Goal: Task Accomplishment & Management: Manage account settings

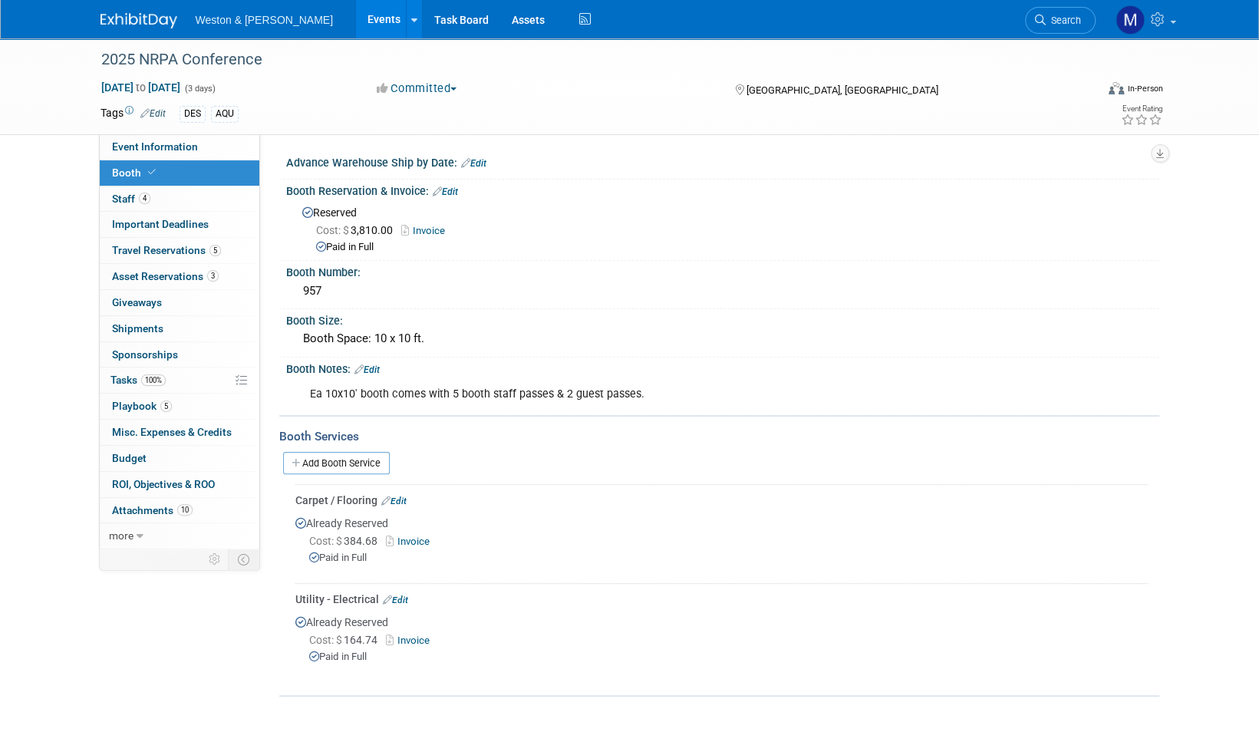
click at [132, 23] on img at bounding box center [139, 20] width 77 height 15
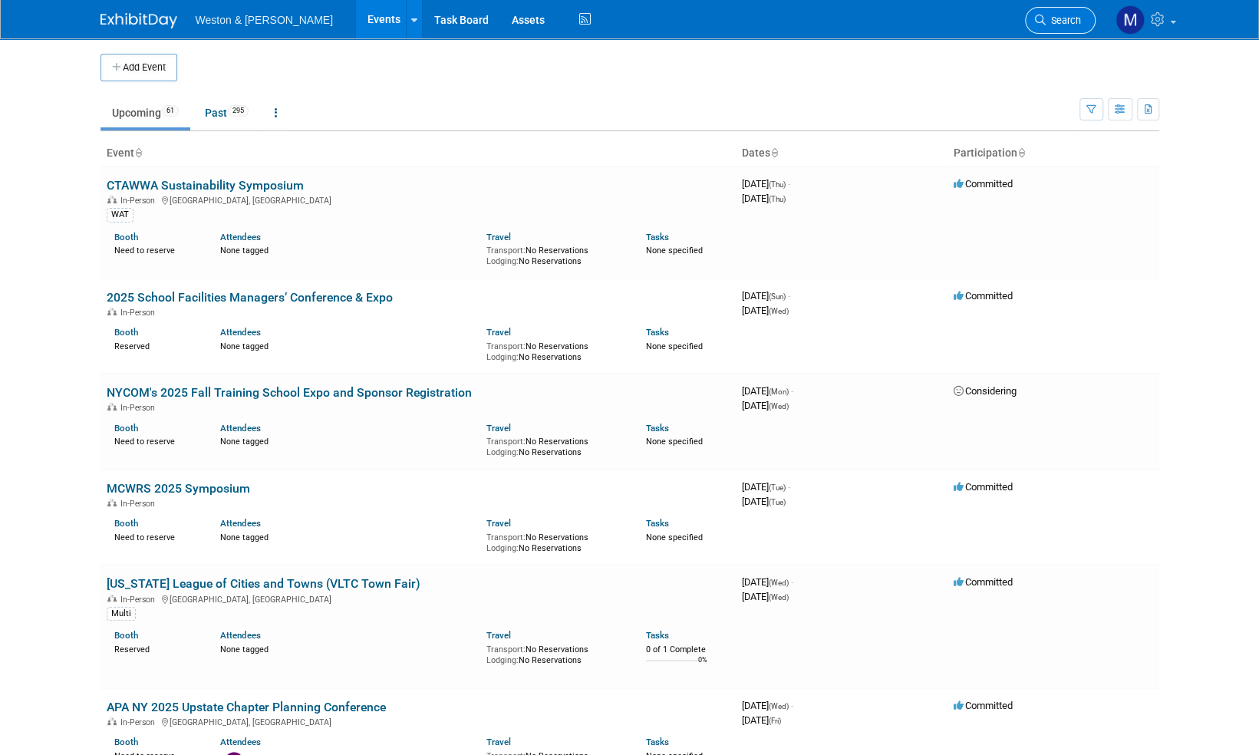
click at [1063, 18] on span "Search" at bounding box center [1063, 21] width 35 height 12
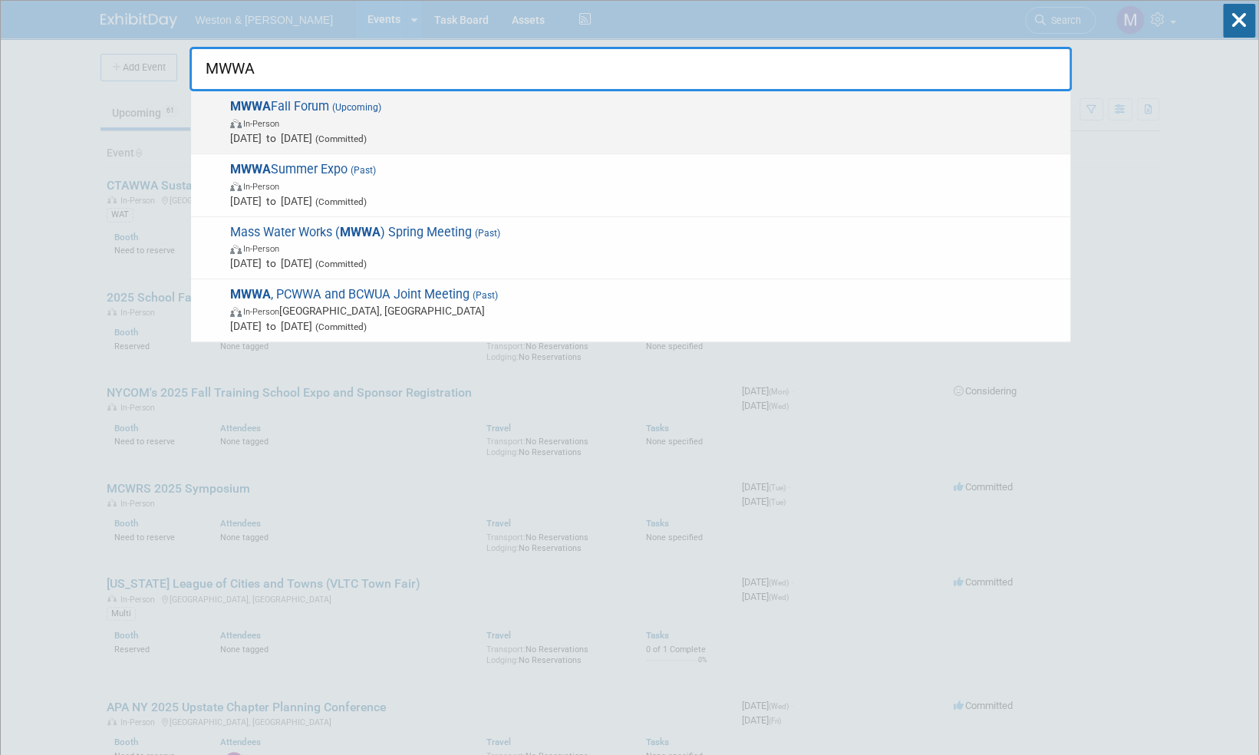
type input "MWWA"
click at [272, 107] on span "MWWA Fall Forum (Upcoming) In-Person Oct 16, 2025 to Oct 16, 2025 (Committed)" at bounding box center [644, 122] width 837 height 47
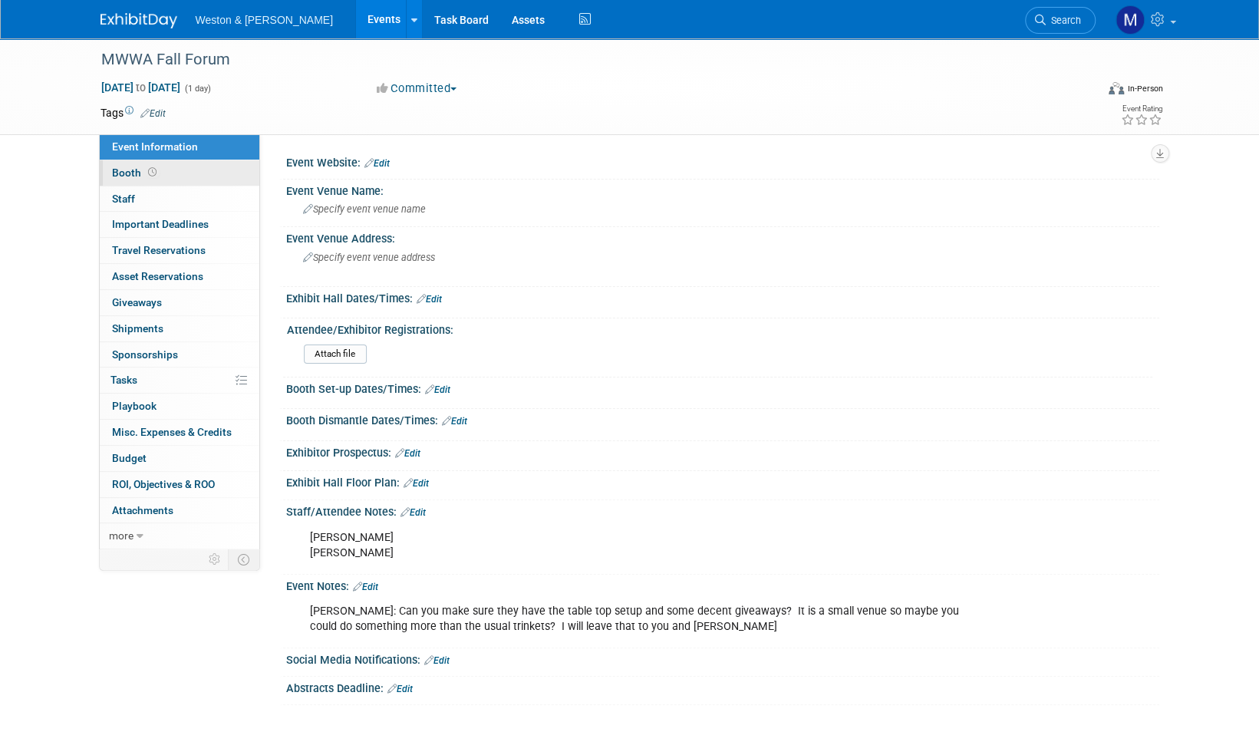
click at [127, 173] on span "Booth" at bounding box center [136, 173] width 48 height 12
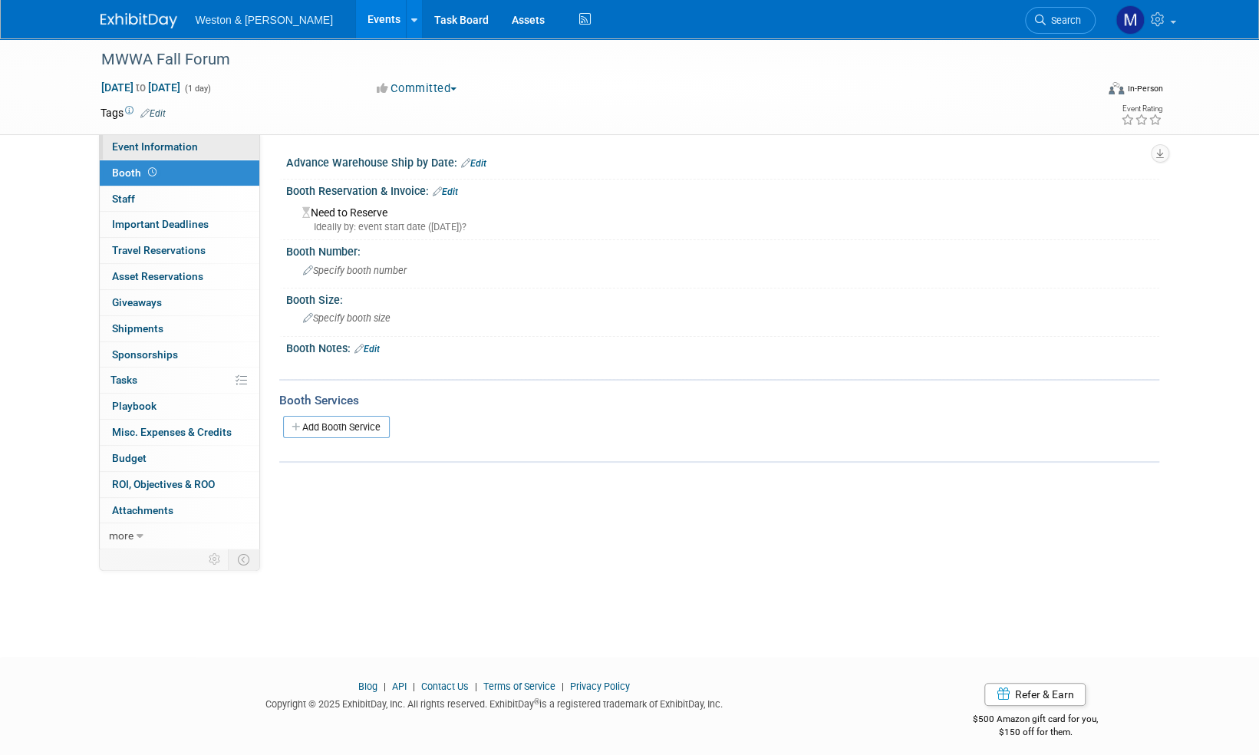
click at [158, 144] on span "Event Information" at bounding box center [155, 146] width 86 height 12
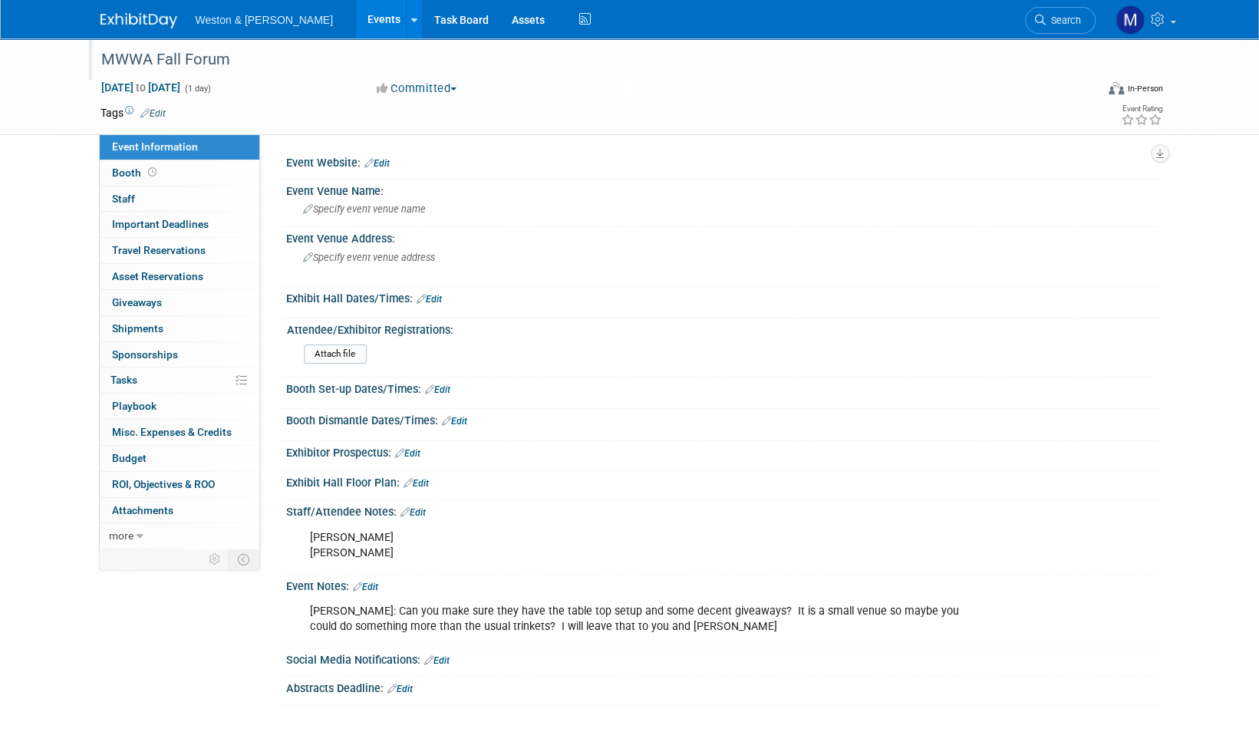
drag, startPoint x: 158, startPoint y: 144, endPoint x: 229, endPoint y: 55, distance: 113.0
click at [229, 55] on div "MWWA Fall Forum" at bounding box center [584, 60] width 977 height 28
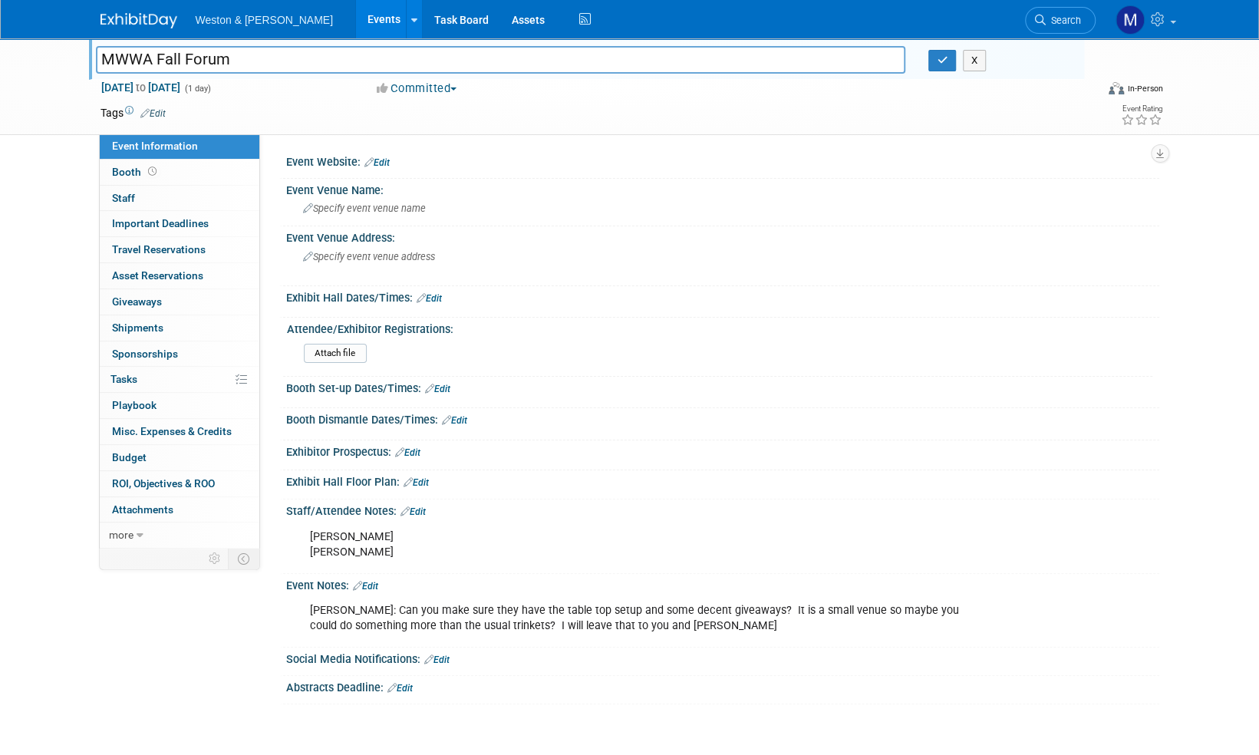
drag, startPoint x: 224, startPoint y: 66, endPoint x: 104, endPoint y: 61, distance: 119.8
click at [89, 68] on div "MWWA Fall Forum" at bounding box center [500, 61] width 833 height 23
click at [130, 170] on span "Booth" at bounding box center [136, 172] width 48 height 12
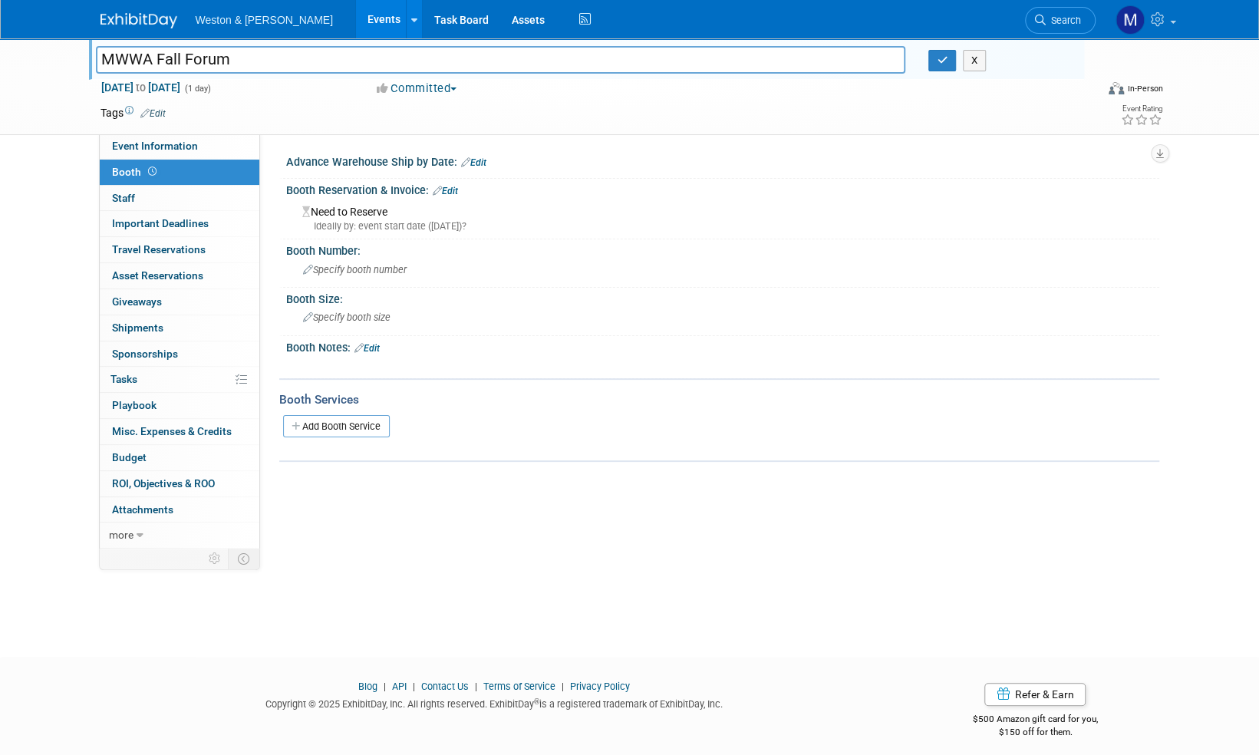
click at [453, 192] on link "Edit" at bounding box center [445, 191] width 25 height 11
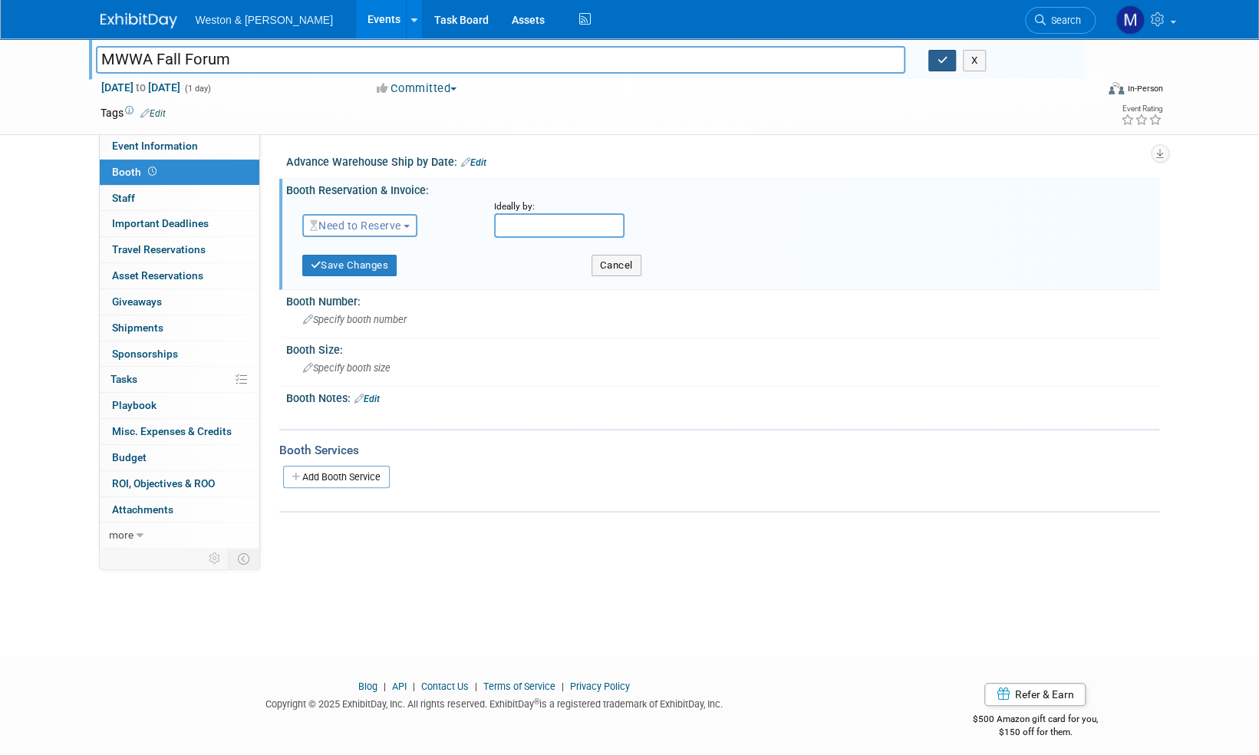
click at [949, 54] on button "button" at bounding box center [943, 60] width 28 height 21
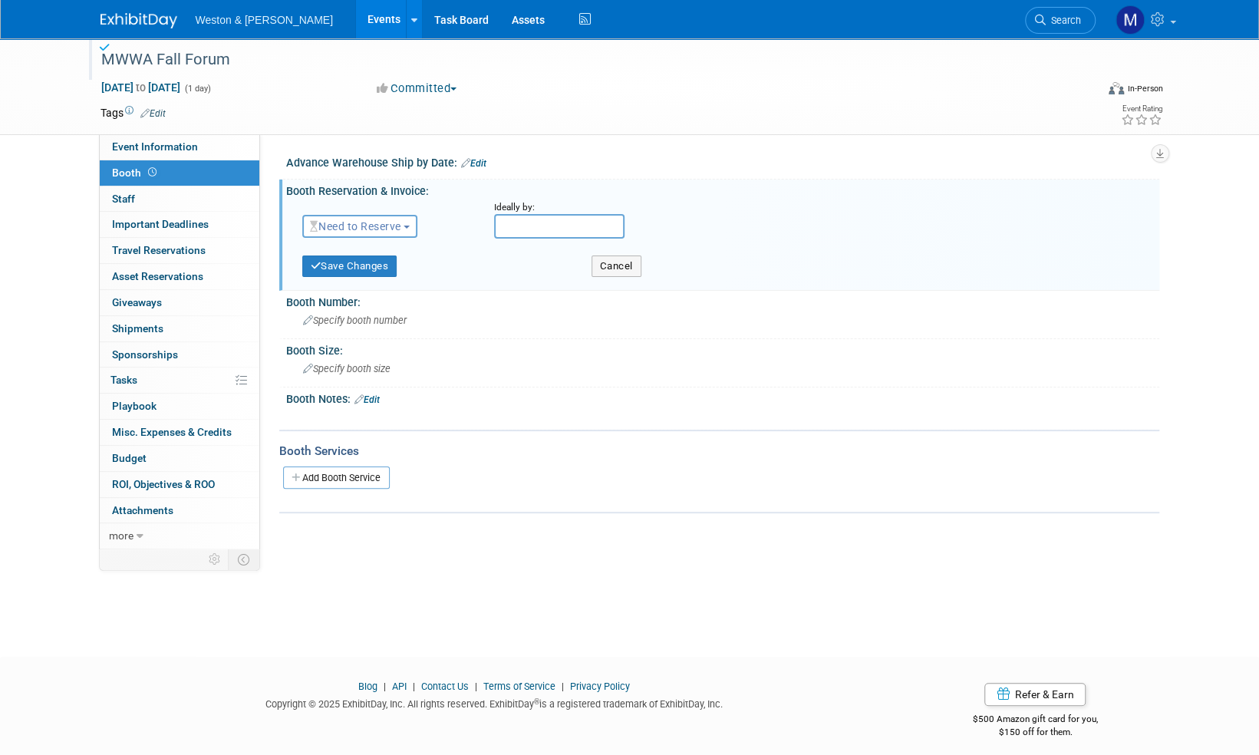
click at [401, 229] on span "Need to Reserve" at bounding box center [355, 226] width 91 height 12
click at [357, 272] on link "Reserved" at bounding box center [385, 273] width 164 height 21
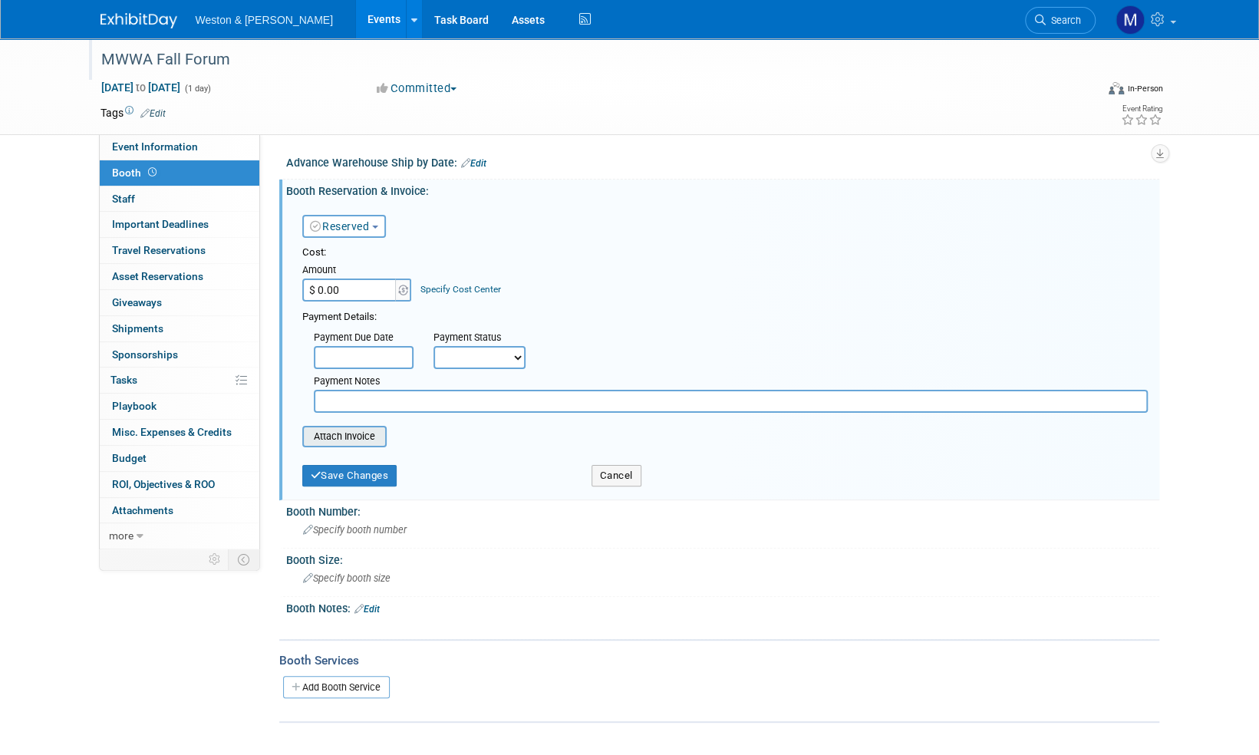
click at [347, 437] on input "file" at bounding box center [294, 436] width 183 height 18
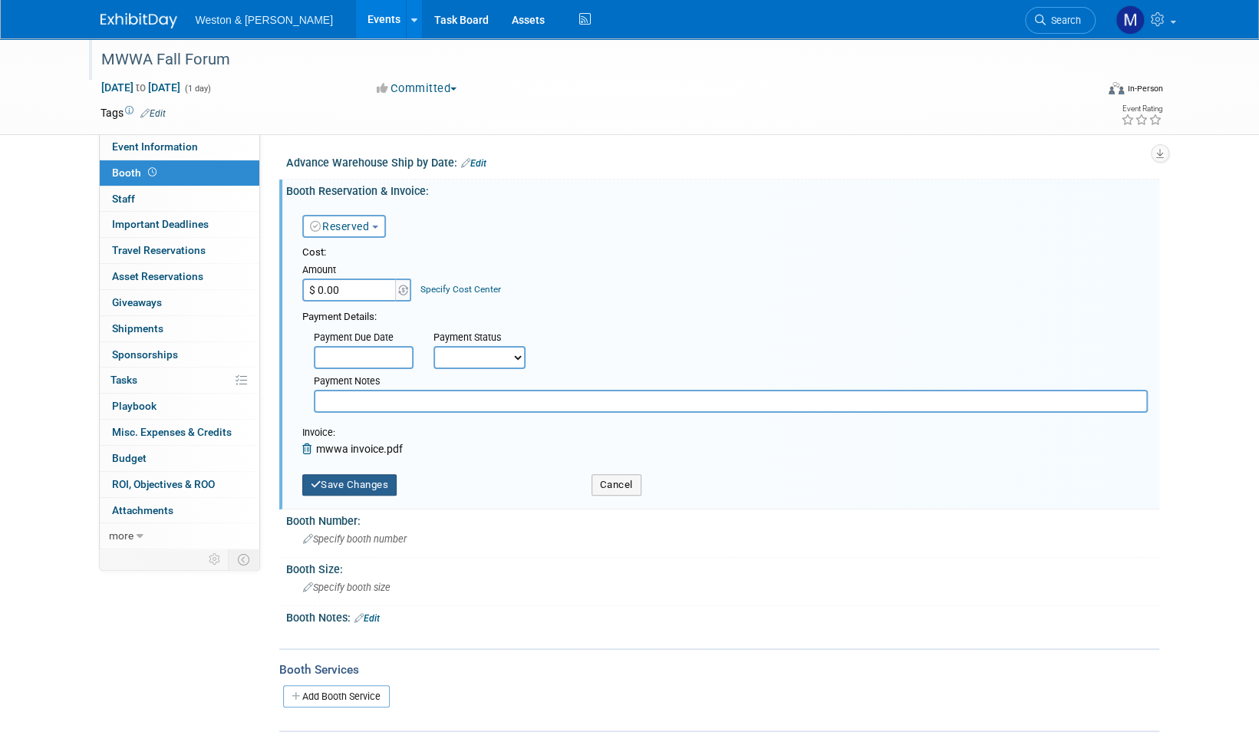
click at [358, 491] on button "Save Changes" at bounding box center [349, 484] width 95 height 21
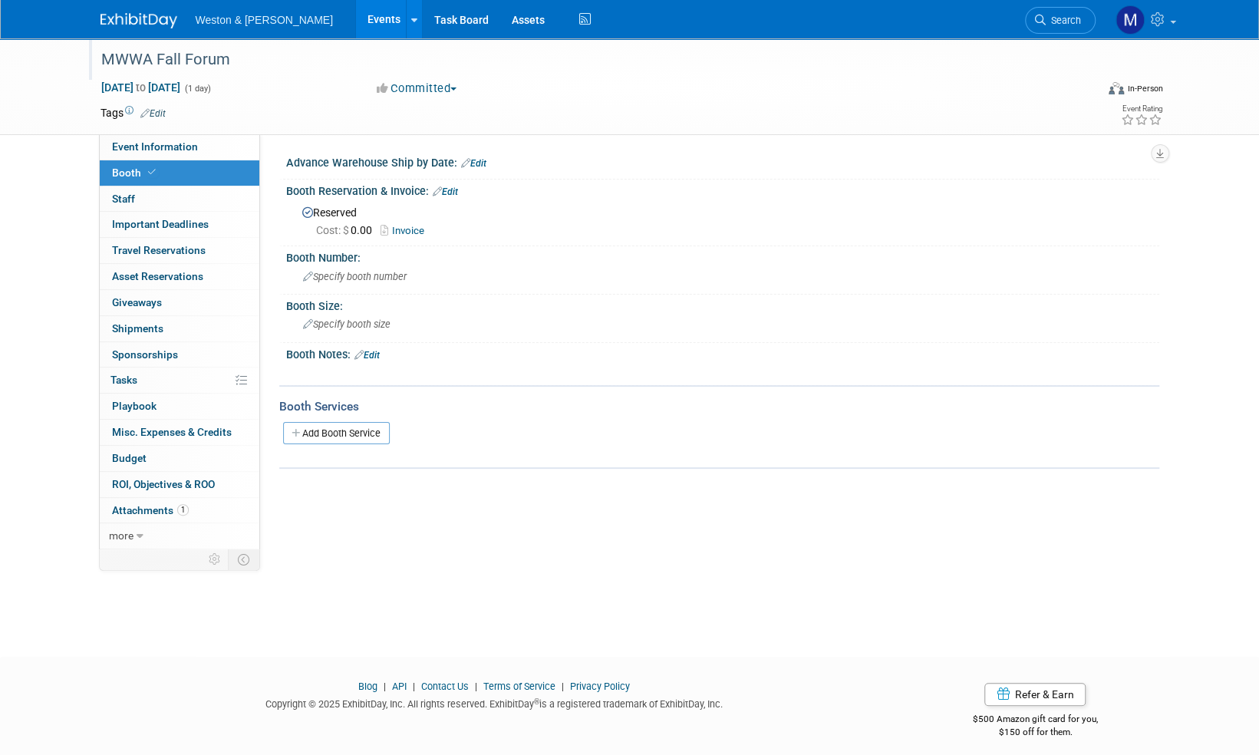
click at [411, 226] on link "Invoice" at bounding box center [406, 231] width 51 height 12
click at [150, 144] on span "Event Information" at bounding box center [155, 146] width 86 height 12
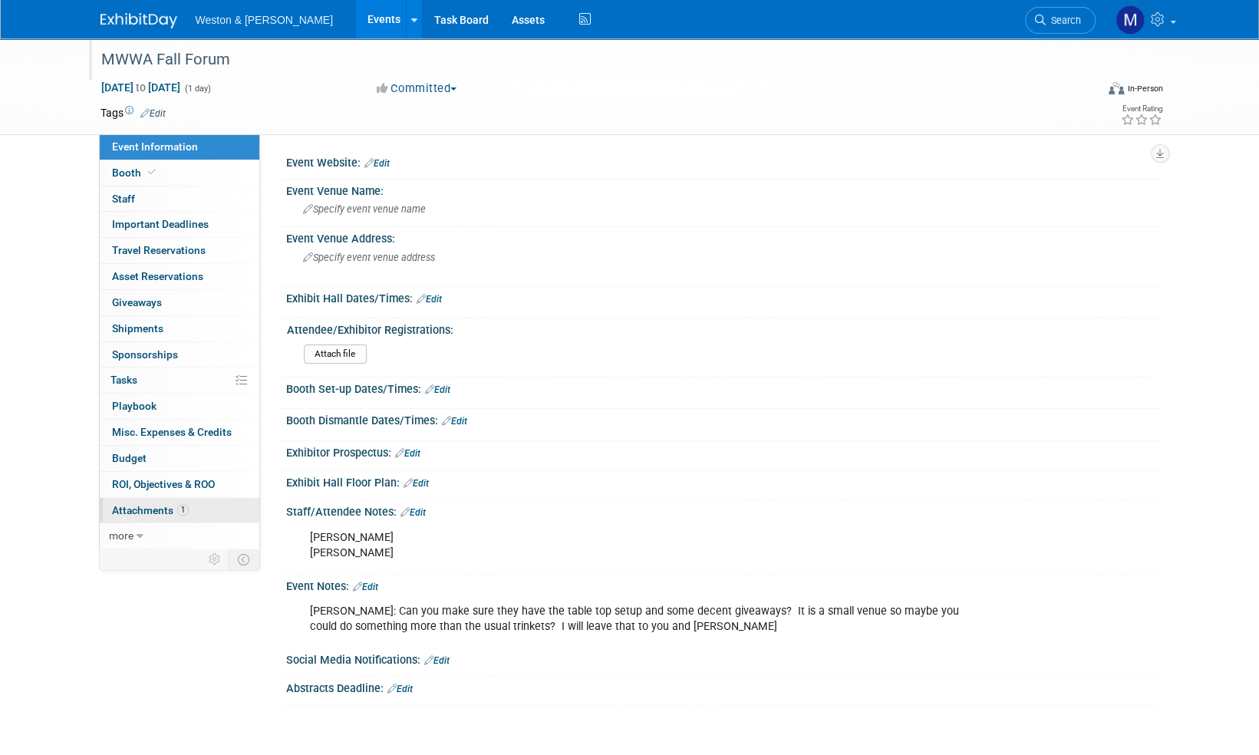
click at [148, 507] on span "Attachments 1" at bounding box center [150, 510] width 77 height 12
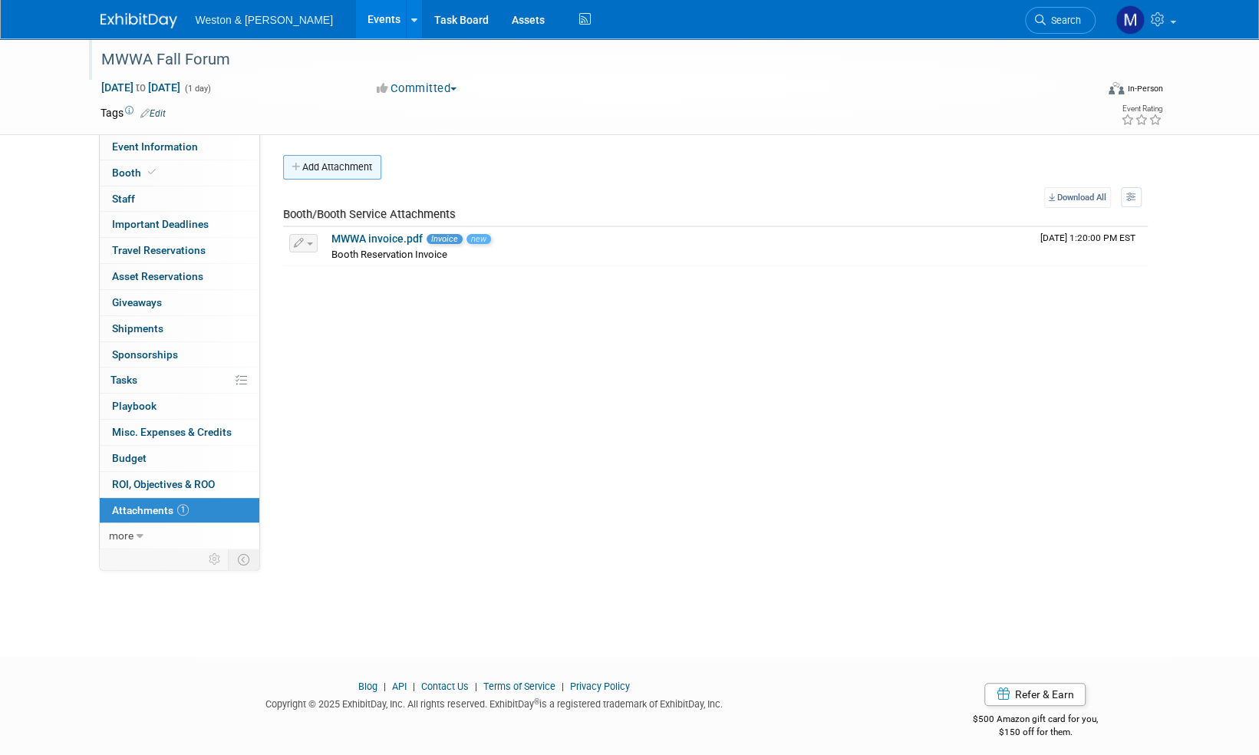
click at [351, 167] on button "Add Attachment" at bounding box center [332, 167] width 98 height 25
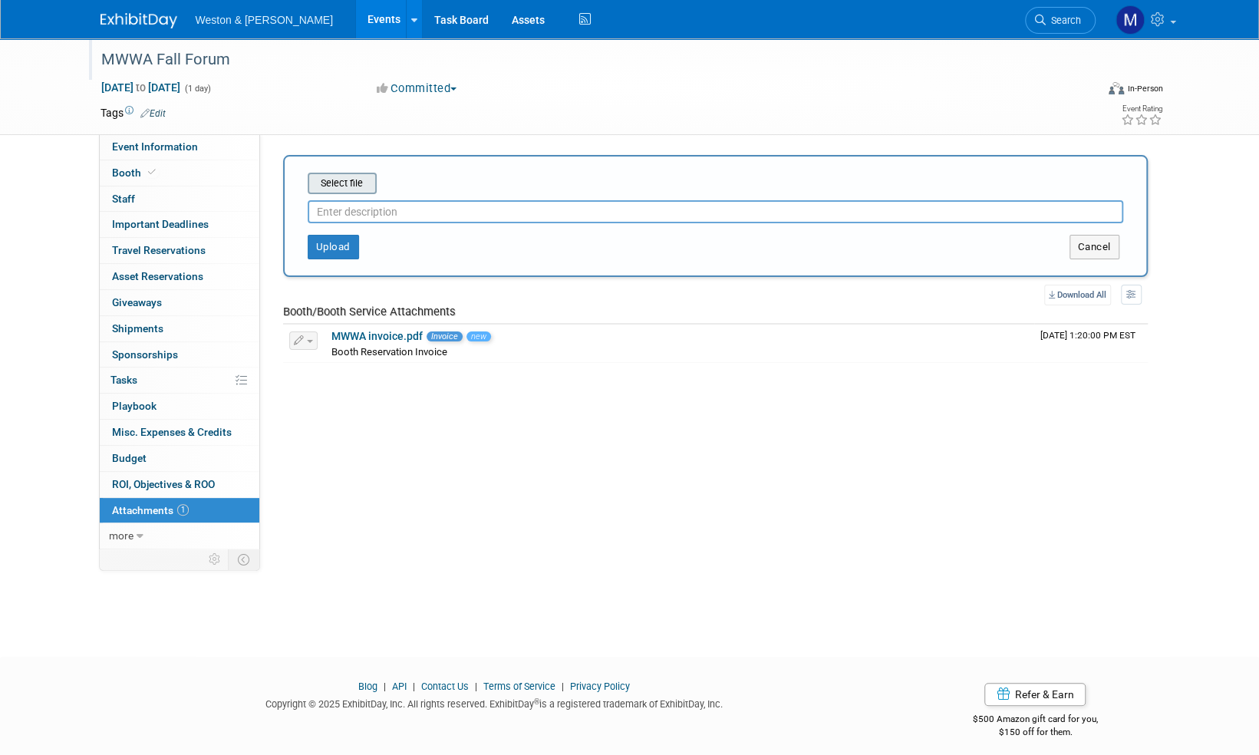
click at [350, 183] on input "file" at bounding box center [284, 183] width 183 height 18
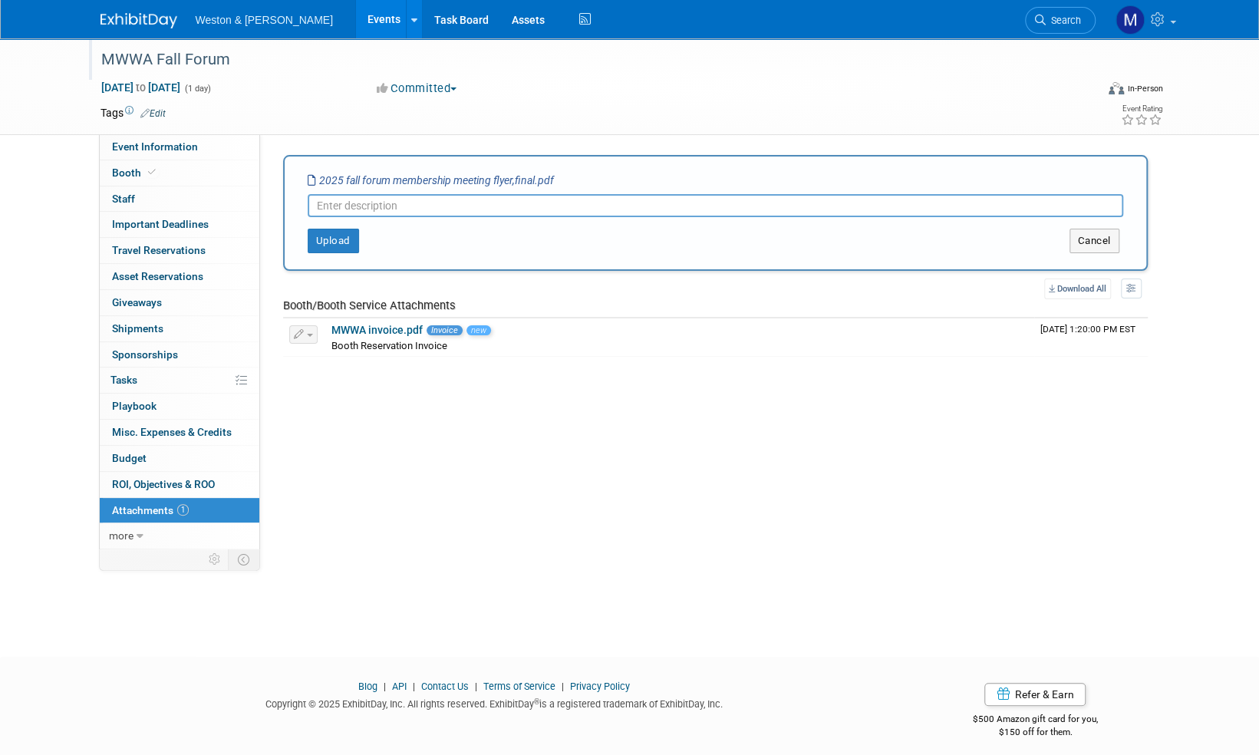
click at [358, 200] on input "text" at bounding box center [716, 205] width 816 height 23
type input "m"
type input "Meeting flyer"
click at [335, 239] on button "Upload" at bounding box center [333, 241] width 51 height 25
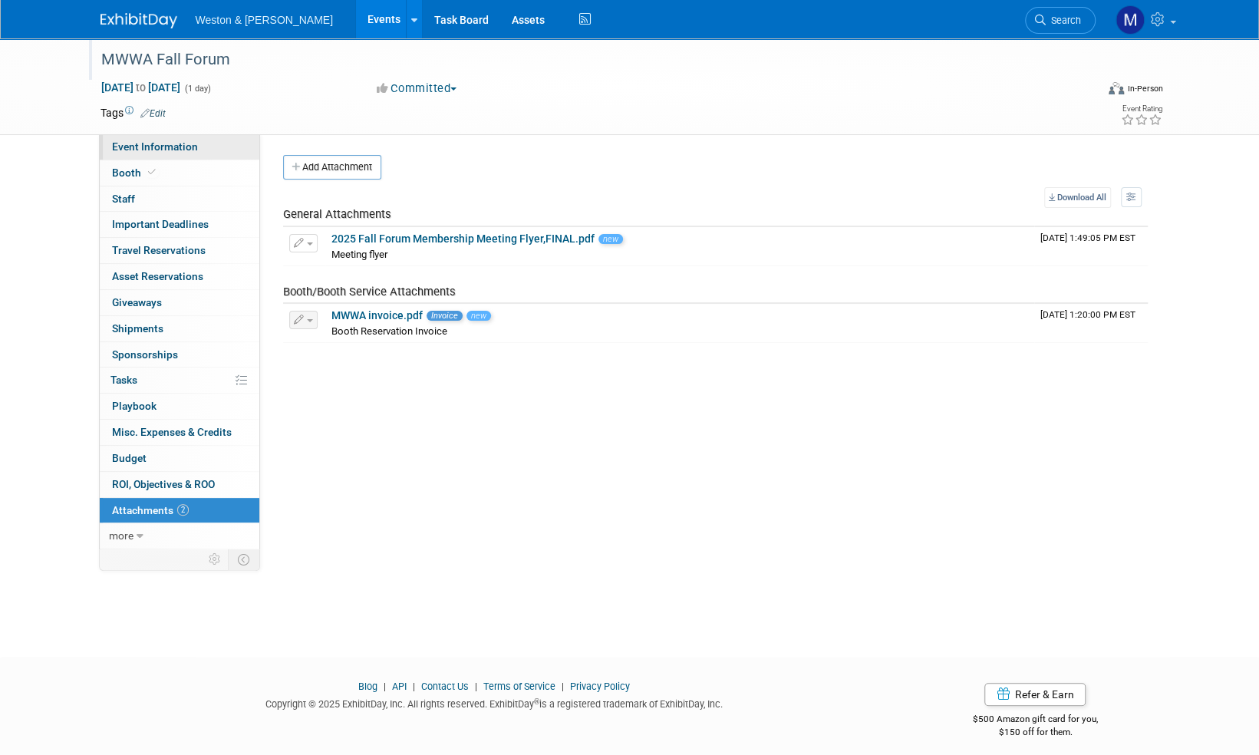
click at [137, 144] on span "Event Information" at bounding box center [155, 146] width 86 height 12
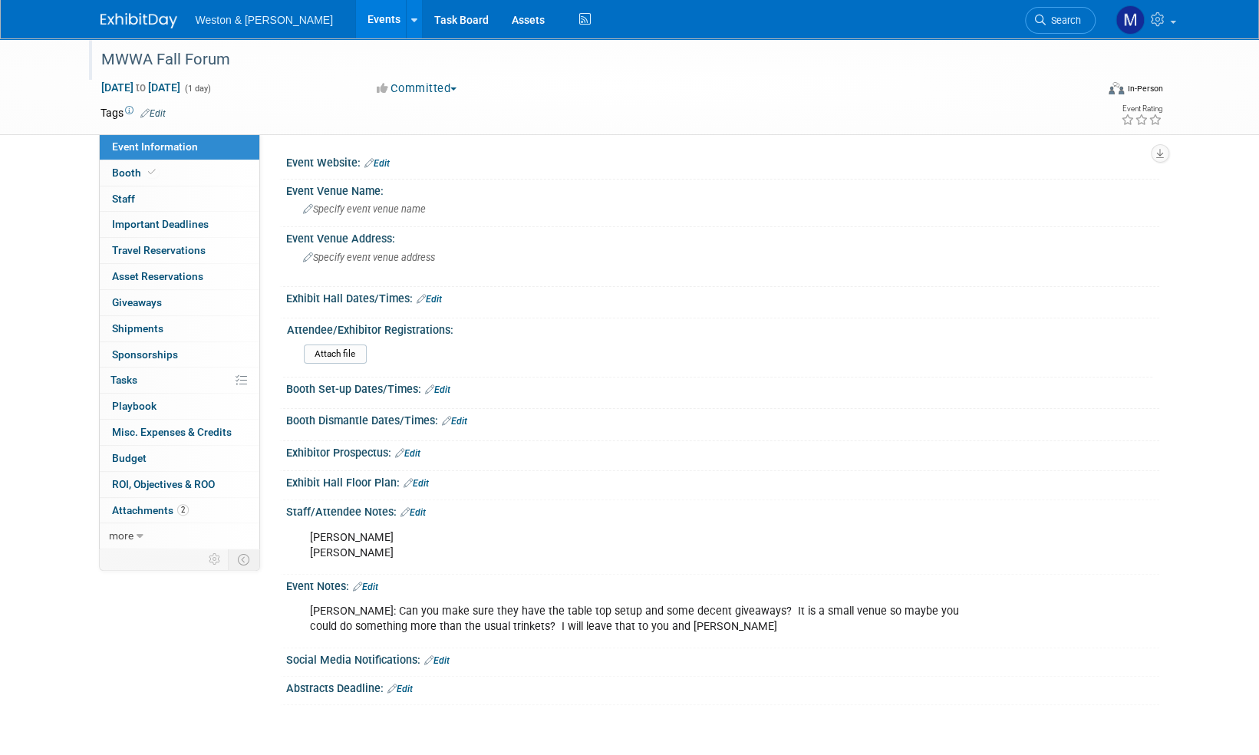
click at [139, 24] on img at bounding box center [139, 20] width 77 height 15
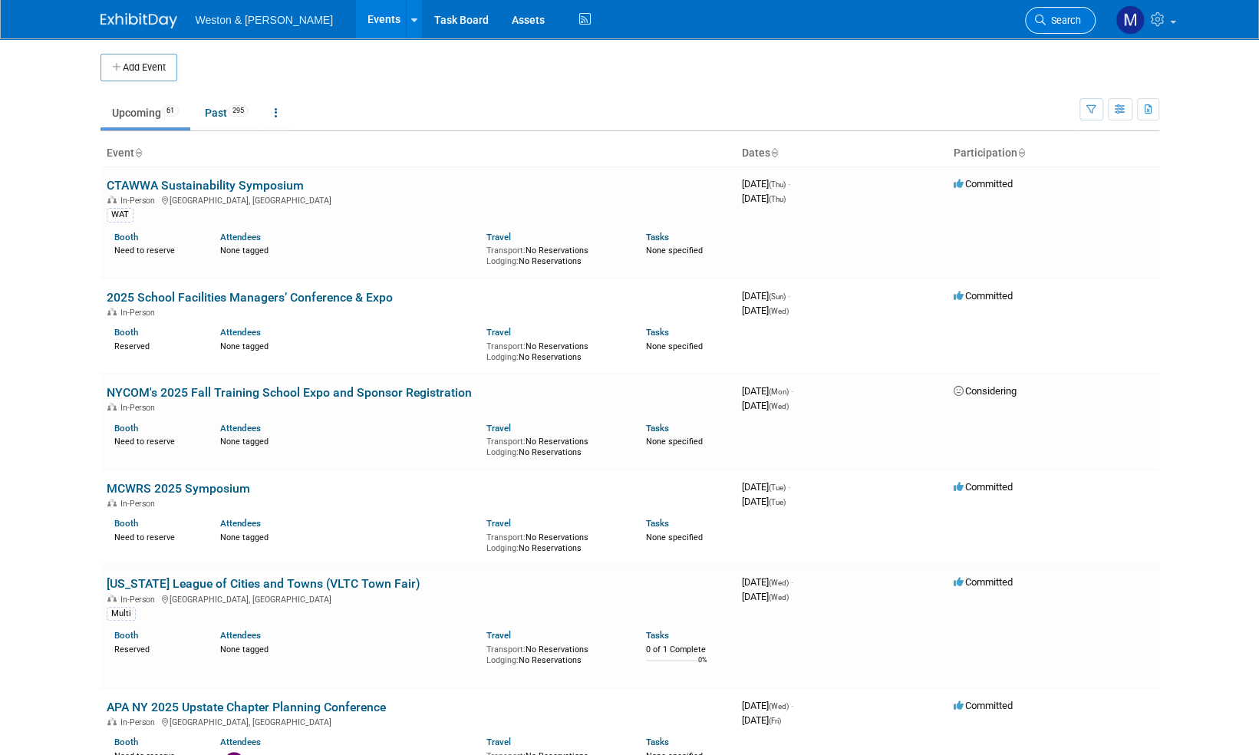
click at [1062, 21] on span "Search" at bounding box center [1063, 21] width 35 height 12
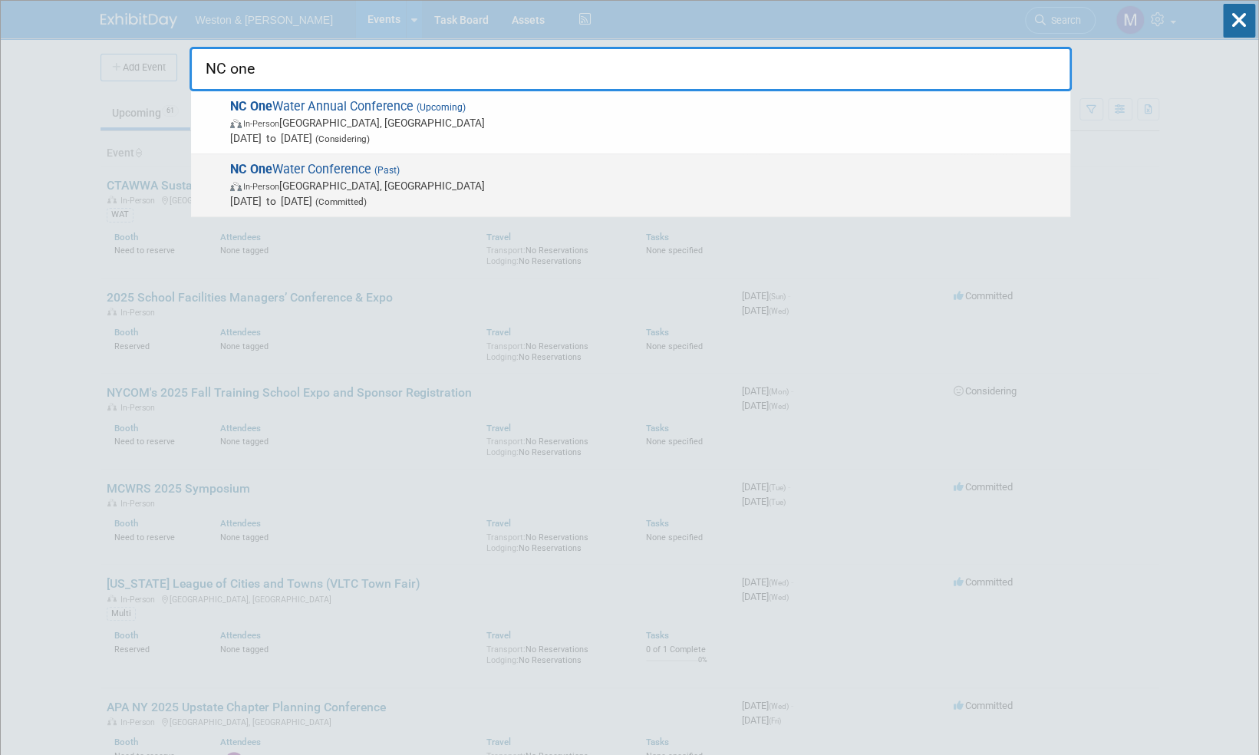
type input "NC one"
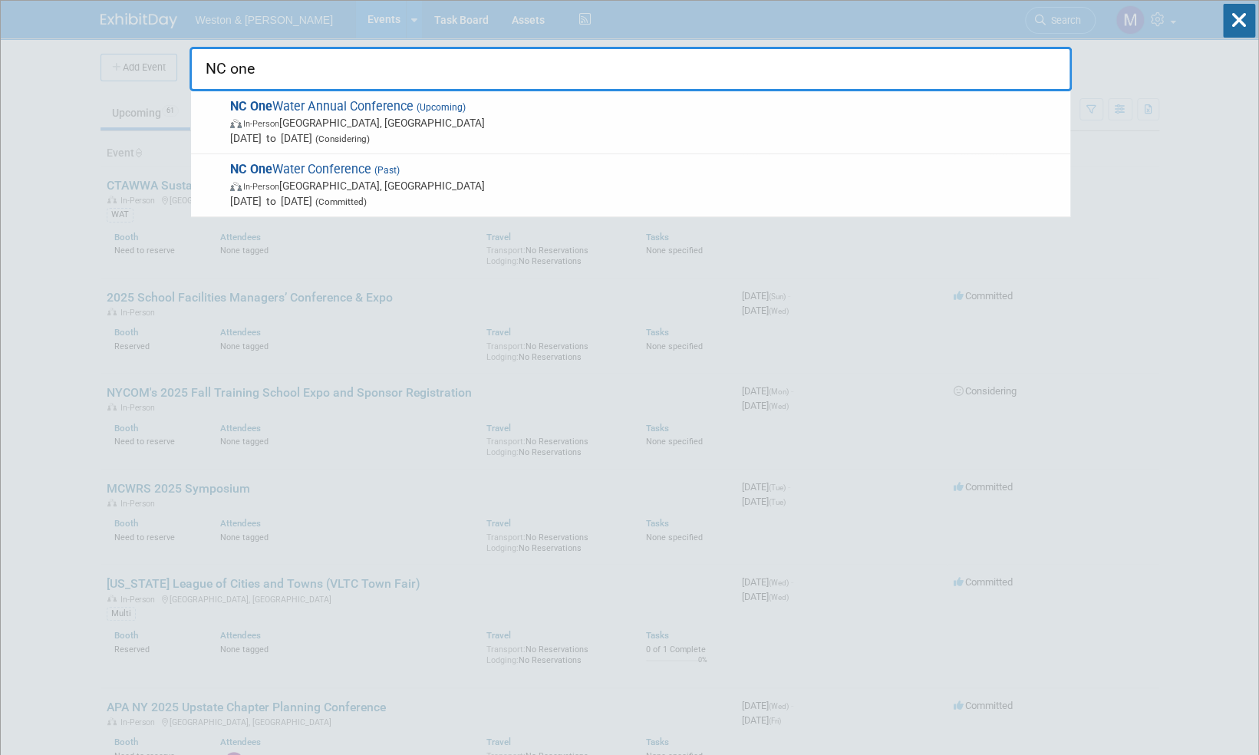
click at [347, 167] on span "NC One Water Conference (Past) In-Person Raleigh, NC Nov 3, 2024 to Nov 6, 2024…" at bounding box center [644, 185] width 837 height 47
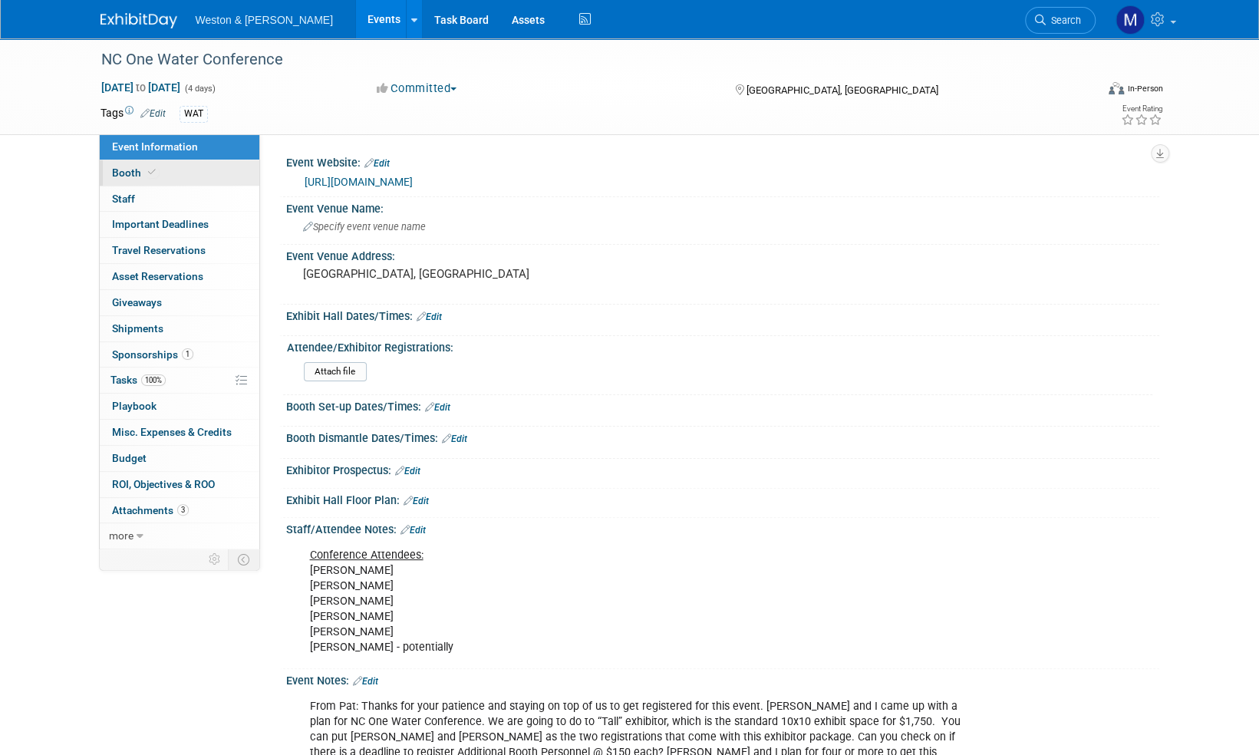
click at [127, 170] on span "Booth" at bounding box center [135, 173] width 47 height 12
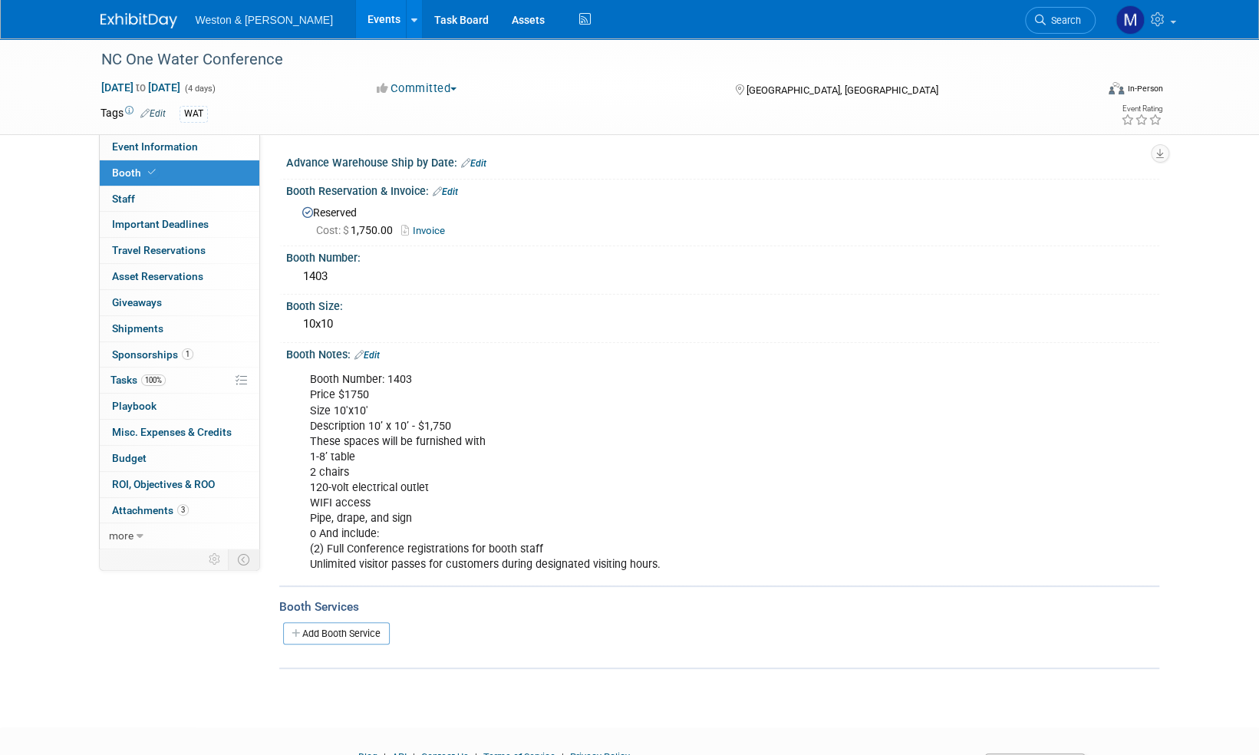
click at [435, 229] on link "Invoice" at bounding box center [426, 231] width 51 height 12
click at [148, 21] on img at bounding box center [139, 20] width 77 height 15
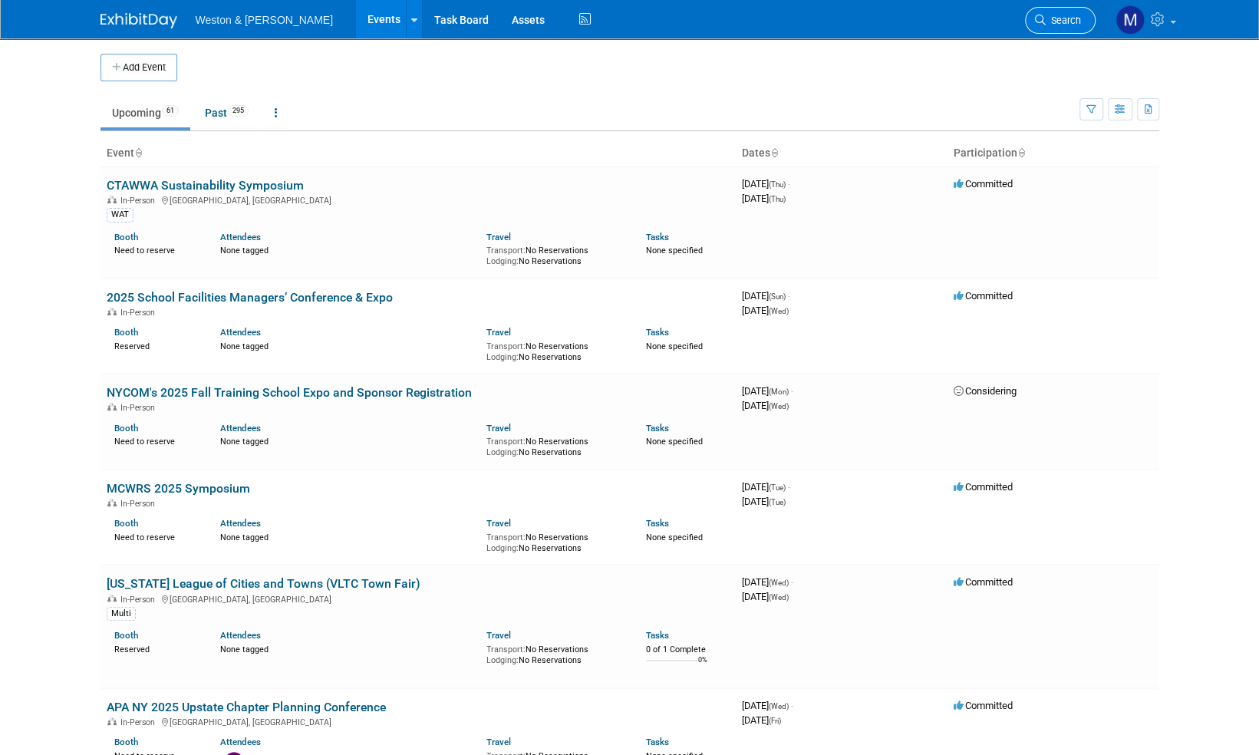
click at [1061, 19] on span "Search" at bounding box center [1063, 21] width 35 height 12
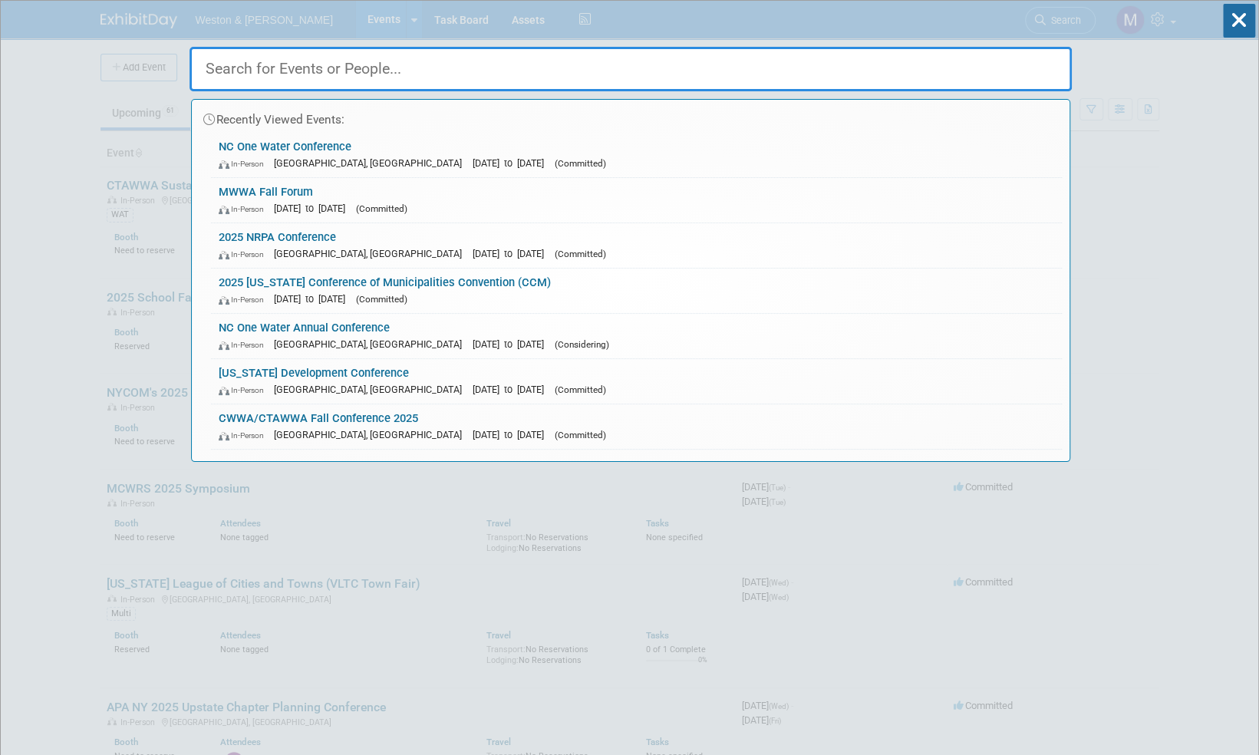
click at [346, 63] on input "text" at bounding box center [631, 69] width 883 height 45
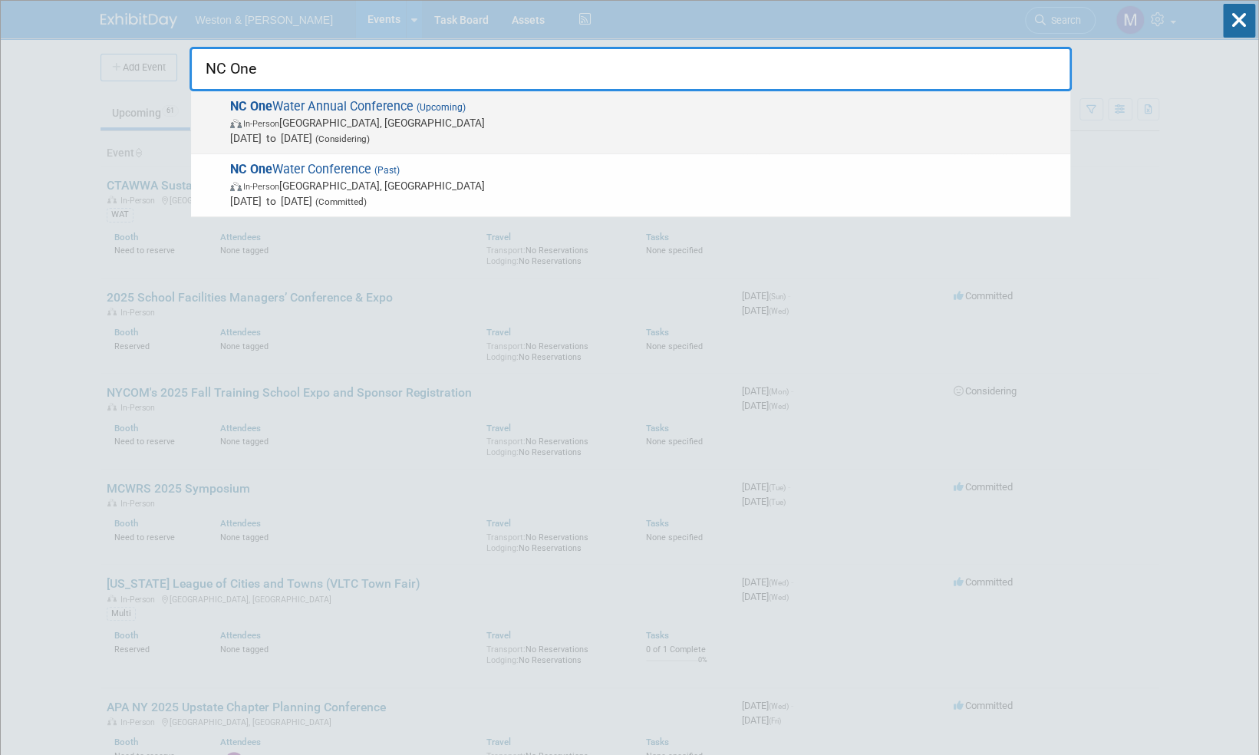
type input "NC One"
click at [368, 106] on span "NC One Water Annual Conference (Upcoming) In-Person Raleigh, NC Nov 2, 2025 to …" at bounding box center [644, 122] width 837 height 47
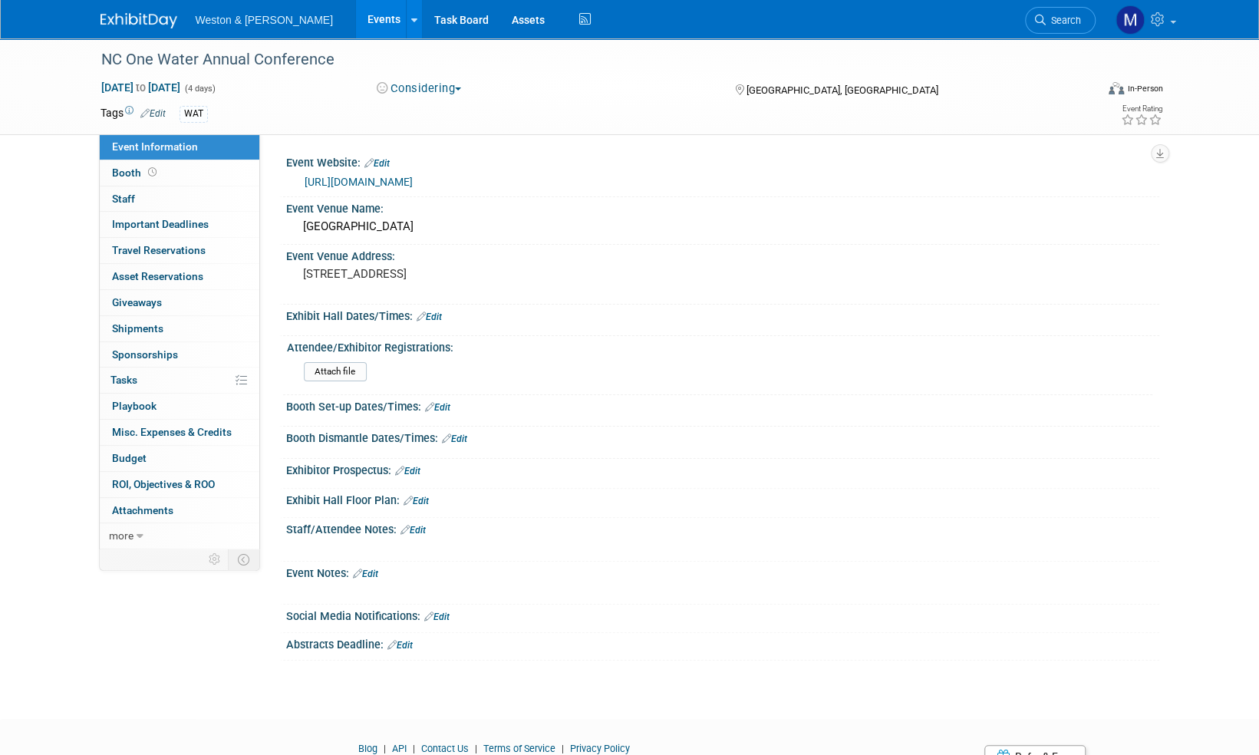
click at [413, 179] on link "[URL][DOMAIN_NAME]" at bounding box center [359, 182] width 108 height 12
